Goal: Find specific page/section: Find specific page/section

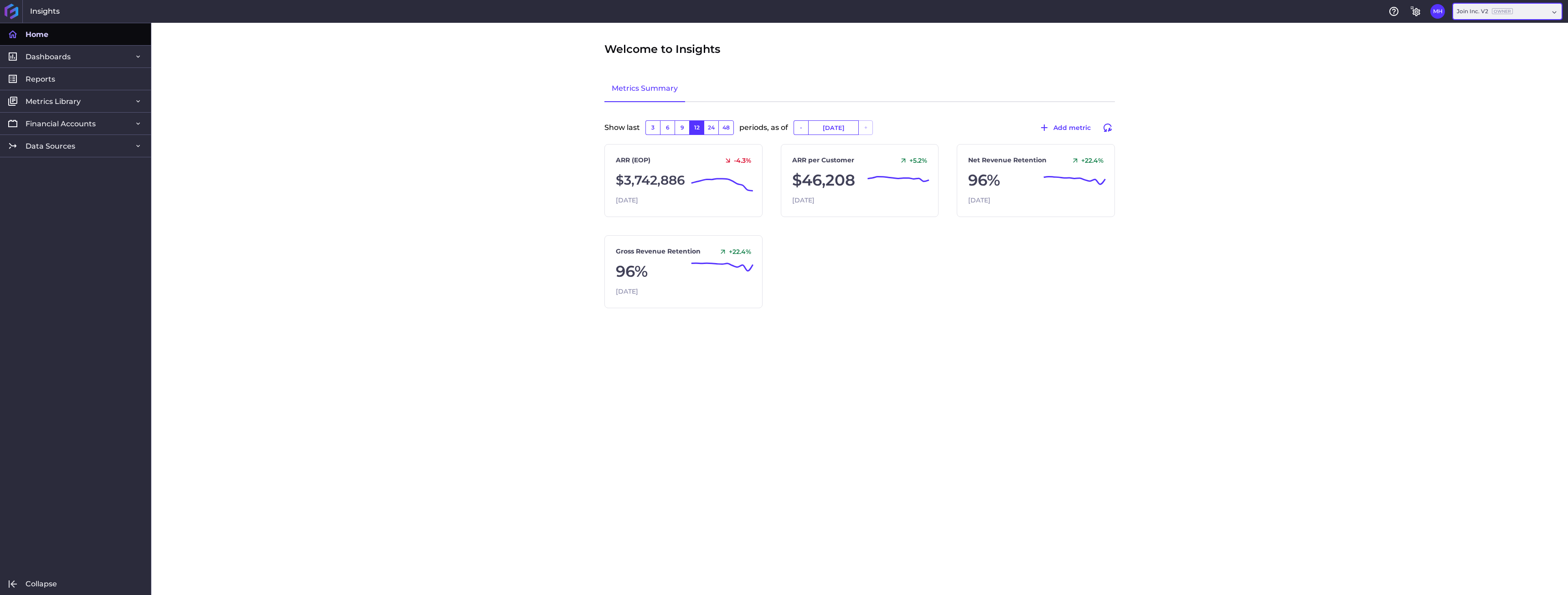
click at [1519, 14] on div "Join Inc. V2 Owner" at bounding box center [1502, 12] width 92 height 8
click at [1500, 109] on div "AppOmni, Inc. Owner" at bounding box center [1507, 110] width 109 height 19
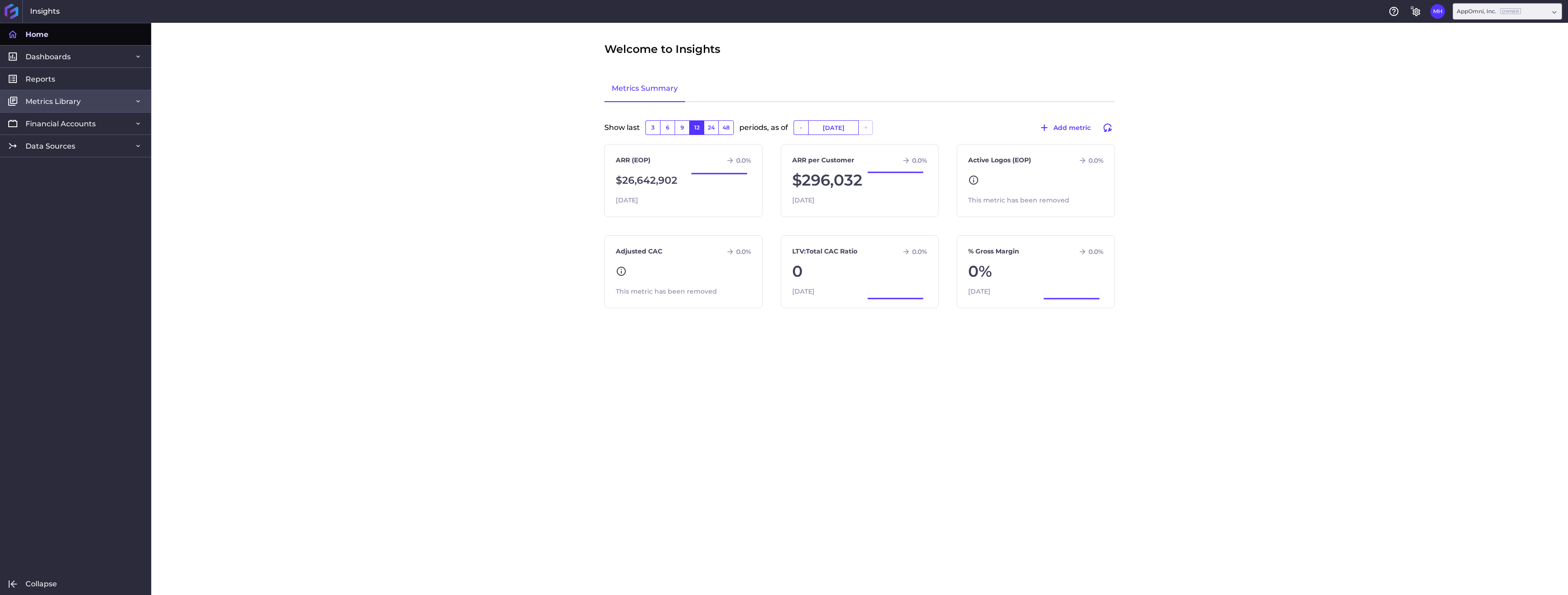
click at [84, 101] on link "Metrics Library" at bounding box center [75, 101] width 151 height 22
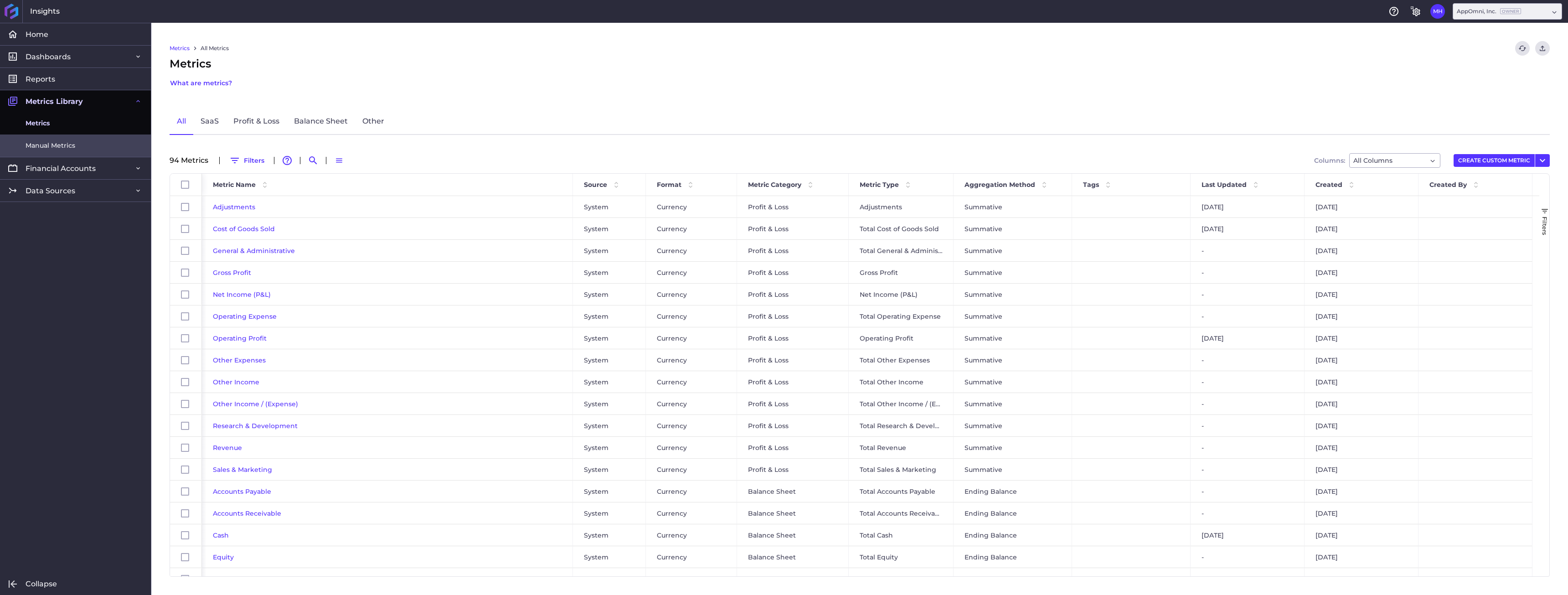
click at [81, 140] on link "Manual Metrics" at bounding box center [75, 145] width 151 height 22
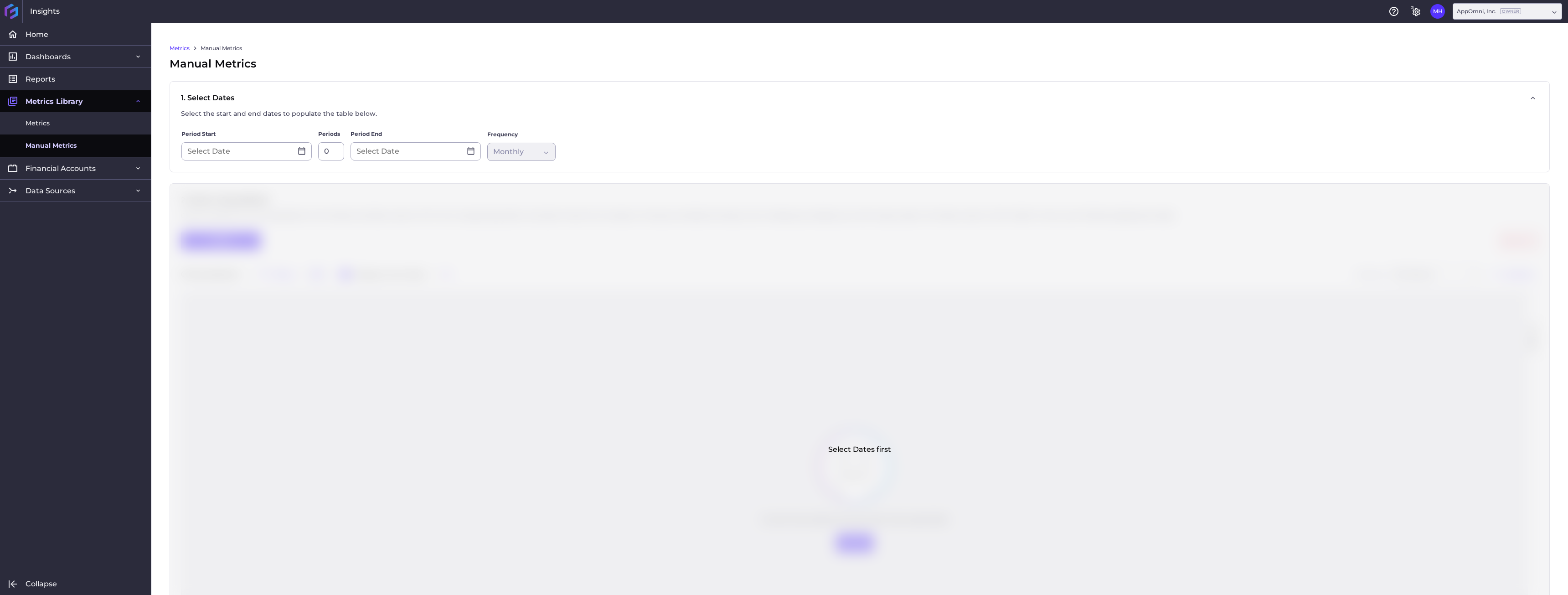
type input "[DATE]"
type input "12"
type input "[DATE]"
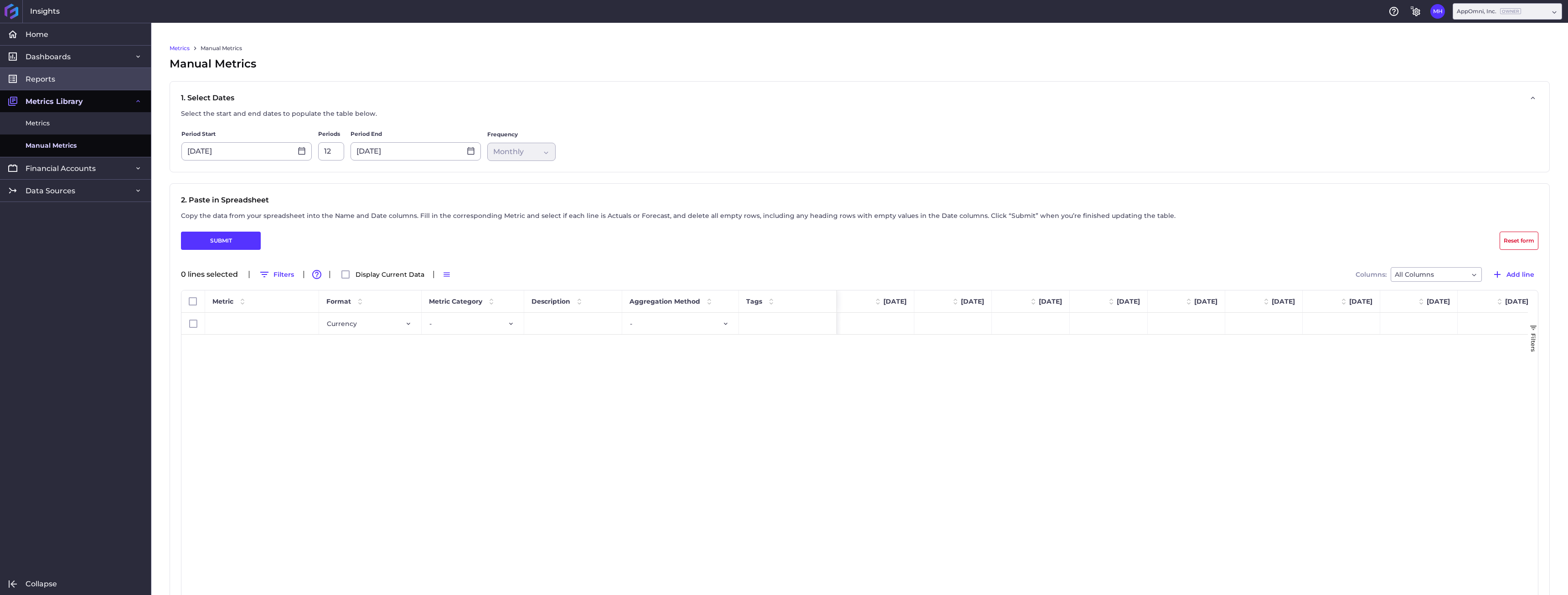
click at [65, 83] on link "Reports" at bounding box center [75, 79] width 151 height 22
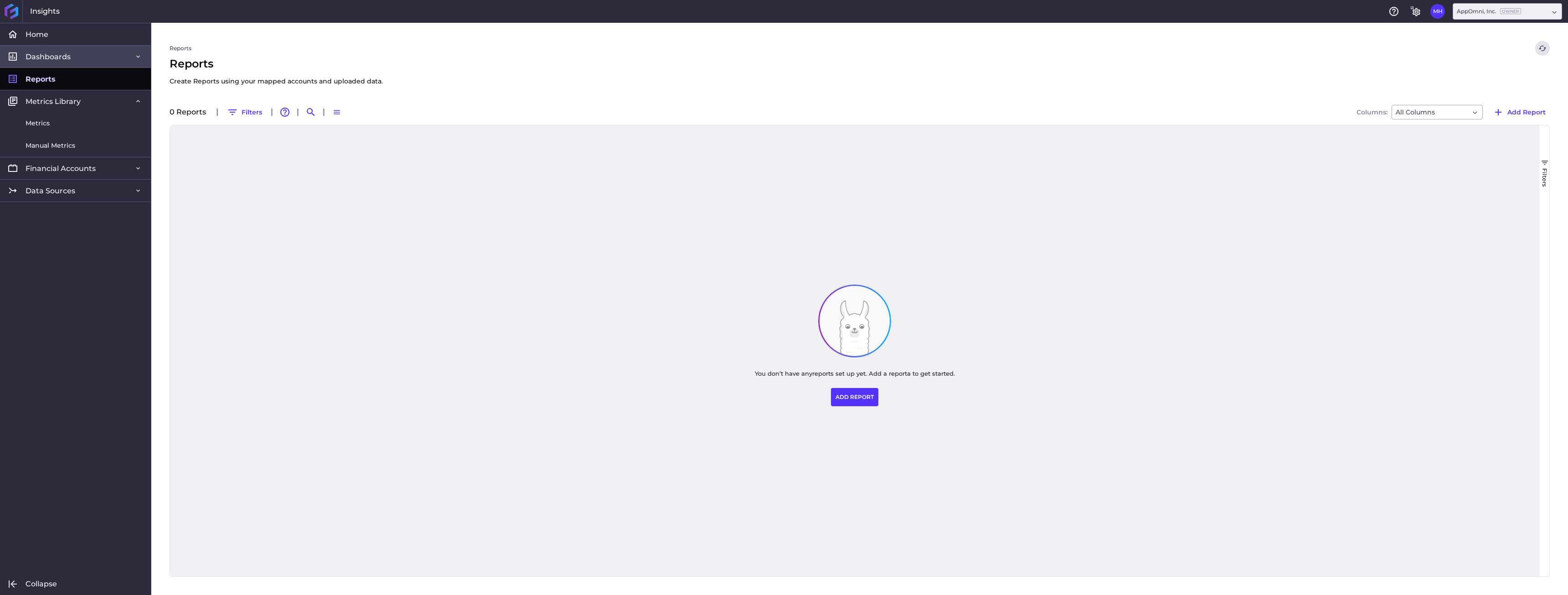
click at [87, 61] on link "Dashboards" at bounding box center [75, 56] width 151 height 22
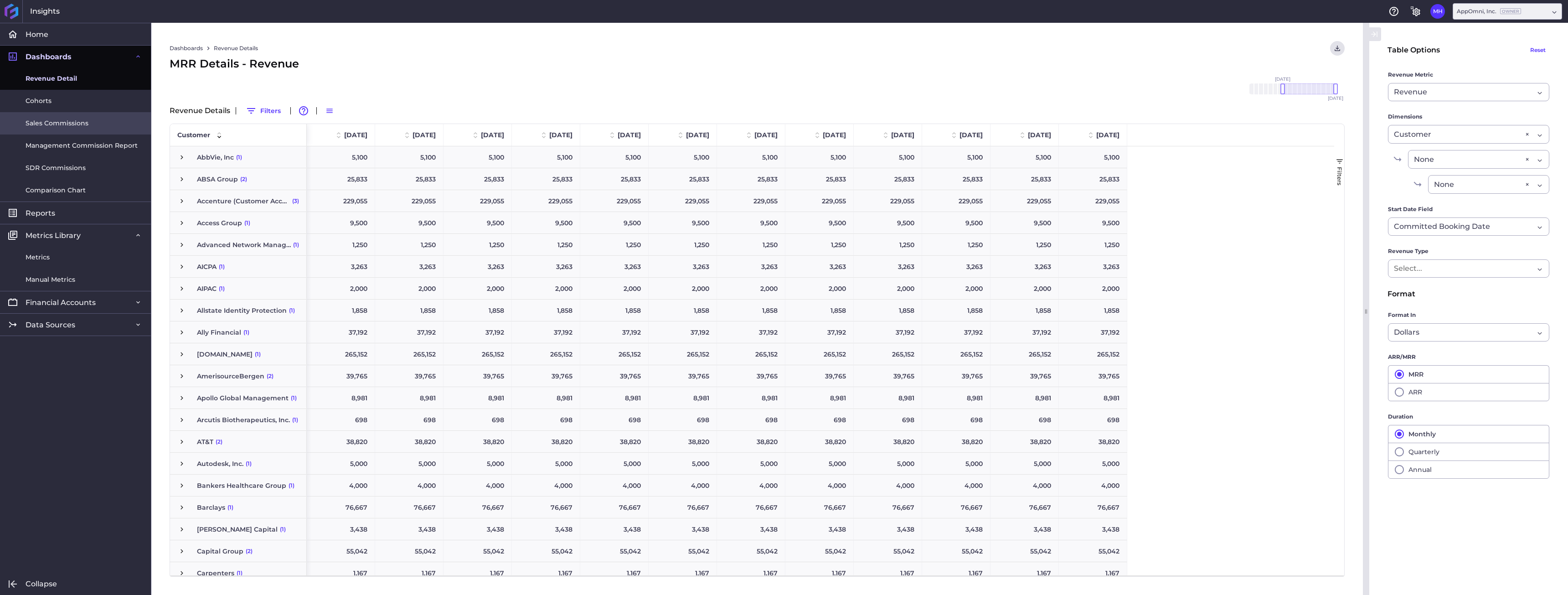
click at [85, 119] on span "Sales Commissions" at bounding box center [56, 123] width 63 height 10
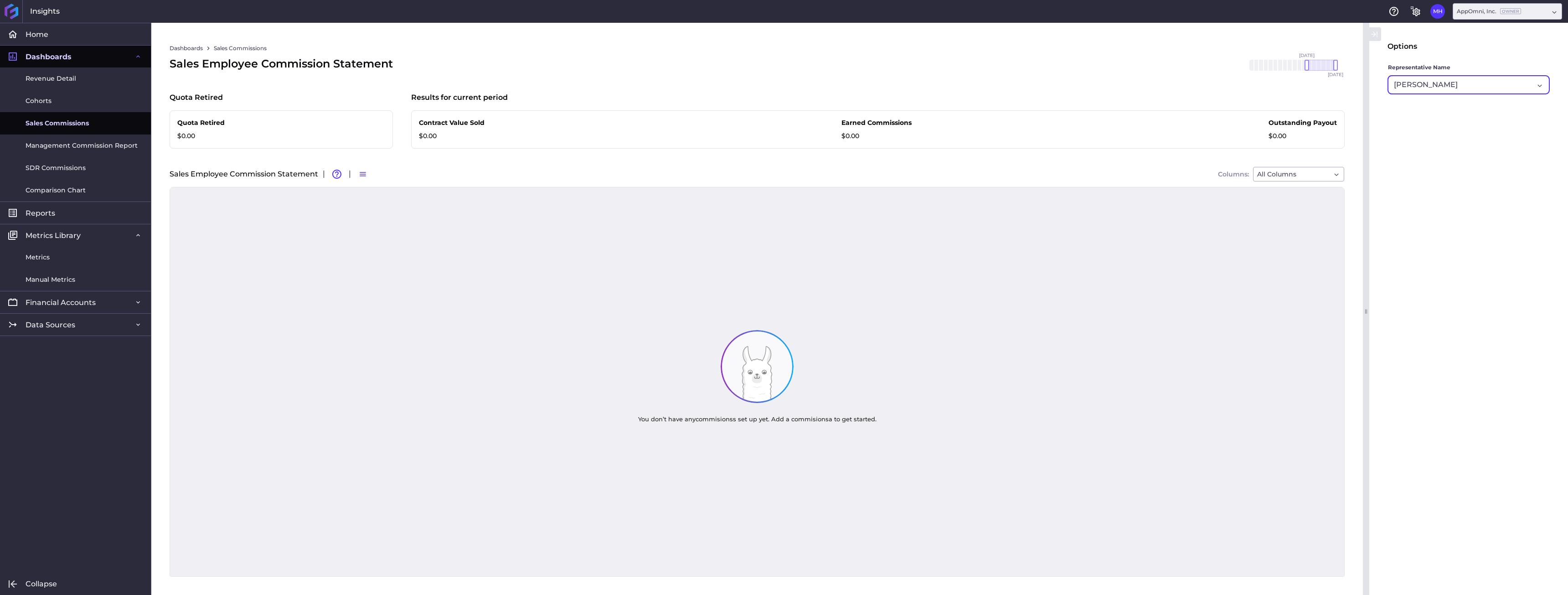
click at [1445, 89] on div "[PERSON_NAME]" at bounding box center [1463, 85] width 140 height 11
type input "[PERSON_NAME]"
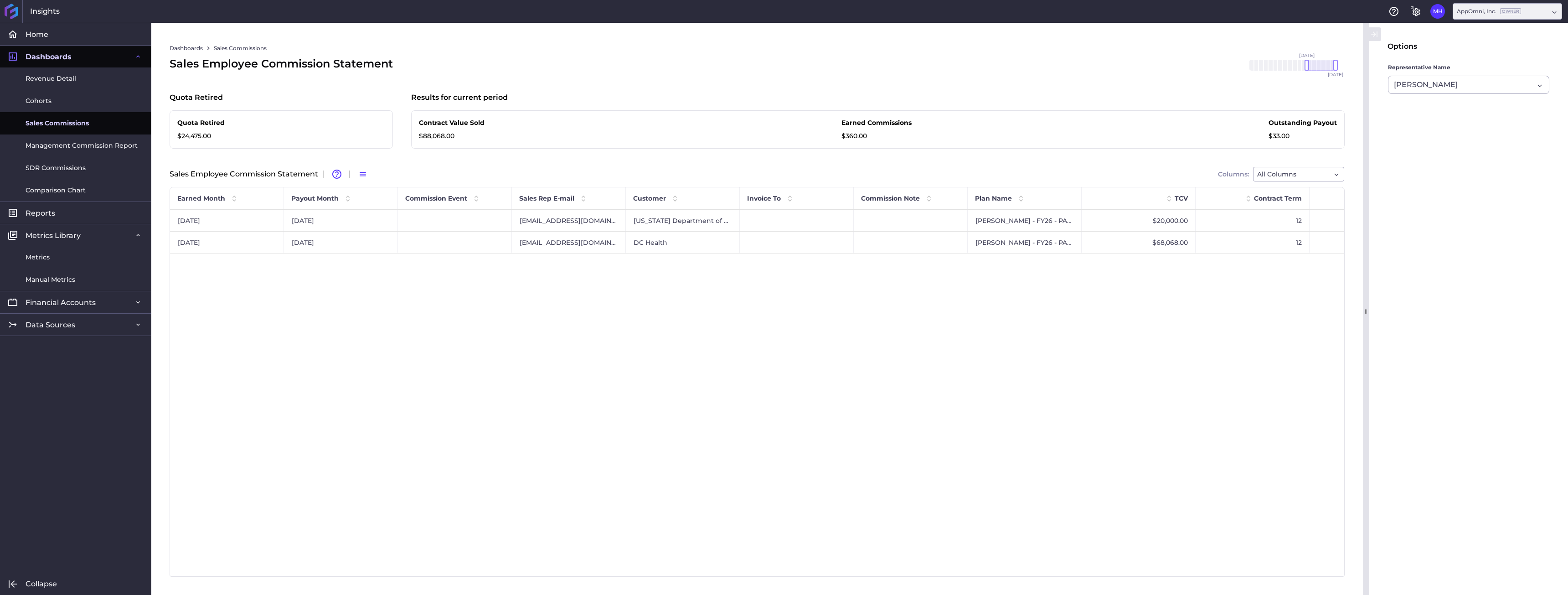
scroll to position [0, 45]
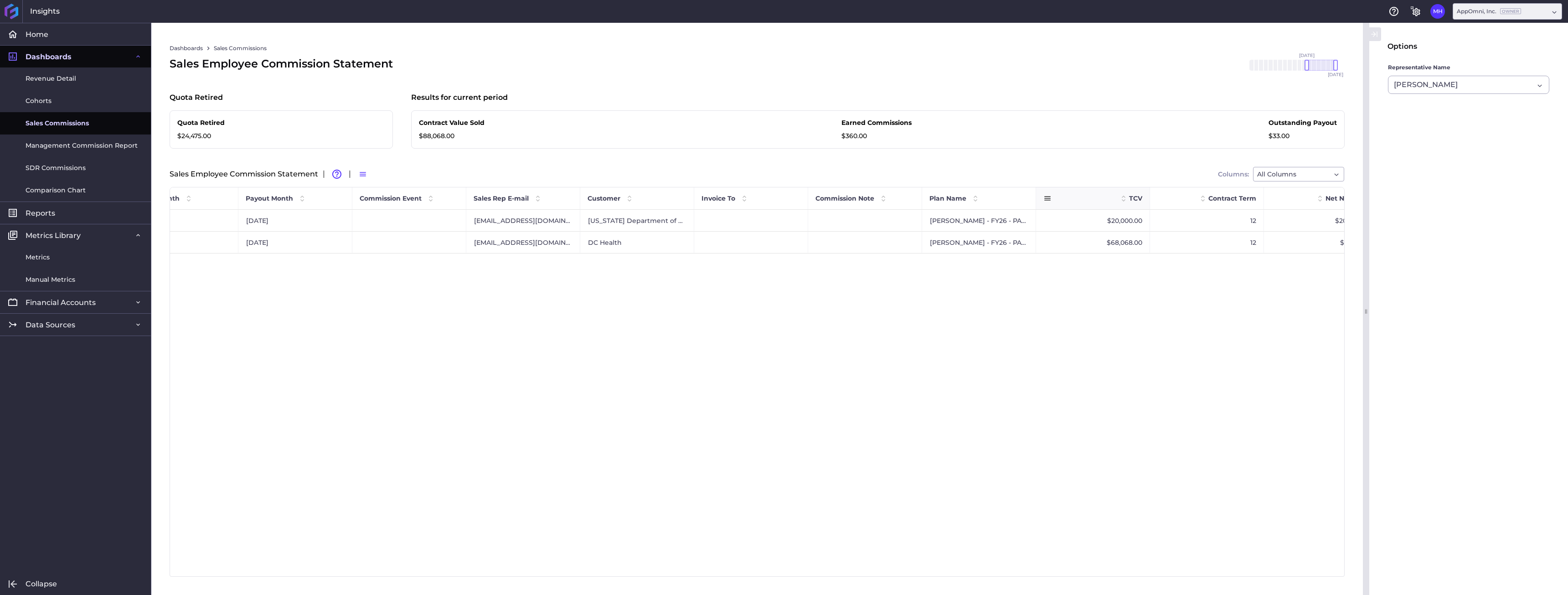
click at [1036, 199] on div "TCV" at bounding box center [1092, 198] width 114 height 22
drag, startPoint x: 1034, startPoint y: 197, endPoint x: 1123, endPoint y: 200, distance: 89.1
click at [1123, 200] on div at bounding box center [1123, 198] width 3 height 22
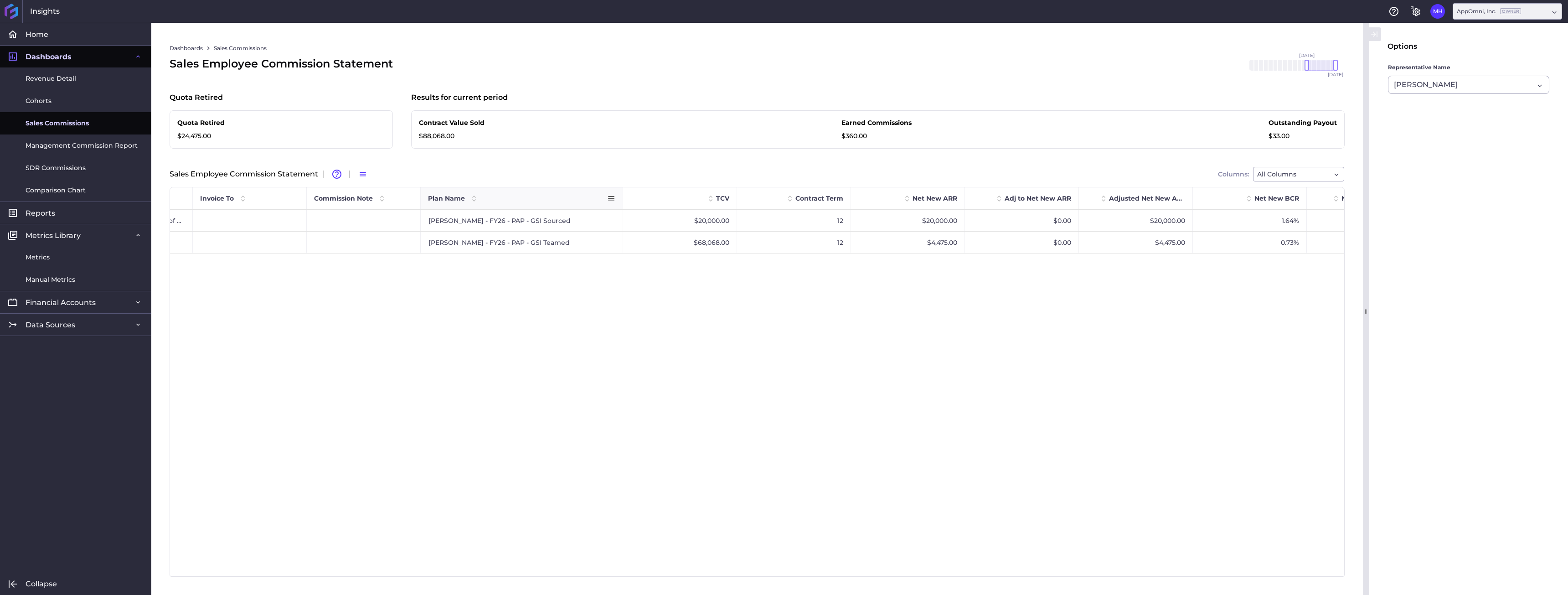
scroll to position [0, 583]
